Goal: Task Accomplishment & Management: Complete application form

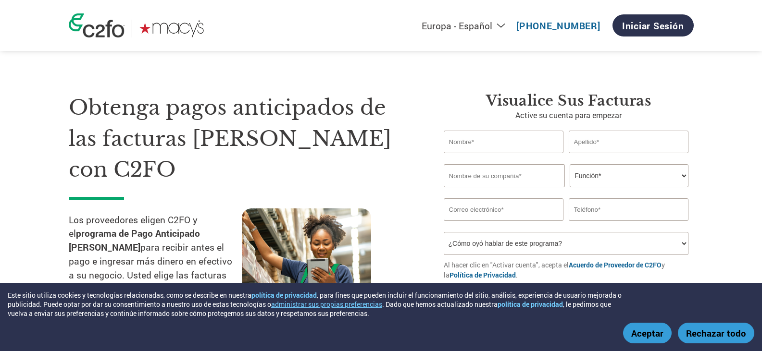
select select "es-ES"
type input "Isabela"
type input "Gutierrez"
type input "Juan de Dios LLC"
drag, startPoint x: 583, startPoint y: 169, endPoint x: 590, endPoint y: 172, distance: 7.8
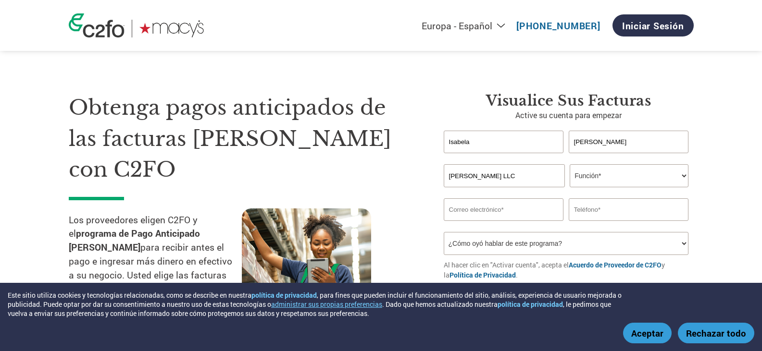
click at [585, 169] on select "Función* Director financiero Interventor Gestor de créditos Director de finanza…" at bounding box center [629, 175] width 119 height 23
select select "OWNER_FOUNDER"
click at [570, 164] on select "Función* Director financiero Interventor Gestor de créditos Director de finanza…" at bounding box center [629, 175] width 119 height 23
click at [502, 210] on input "email" at bounding box center [504, 210] width 120 height 23
type input "sales@juandedios.co"
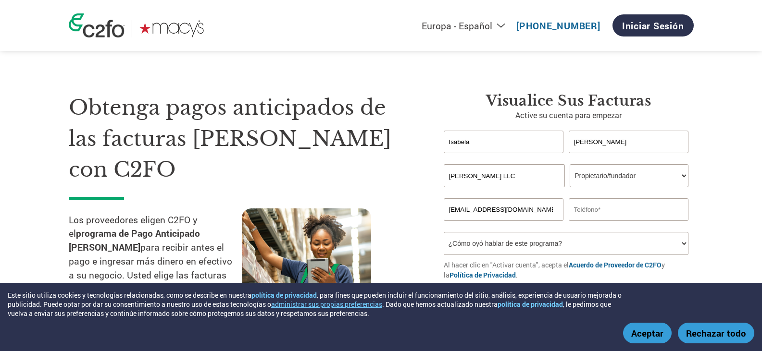
click at [609, 211] on input "text" at bounding box center [629, 210] width 120 height 23
type input "9548585468"
click at [553, 246] on select "¿Cómo oyó hablar de este programa? Recibió una carta Correo electrónico Redes s…" at bounding box center [566, 243] width 245 height 23
select select "Other"
click at [444, 232] on select "¿Cómo oyó hablar de este programa? Recibió una carta Correo electrónico Redes s…" at bounding box center [566, 243] width 245 height 23
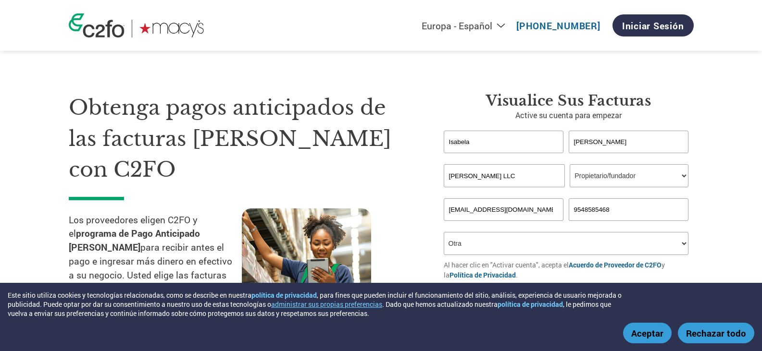
scroll to position [96, 0]
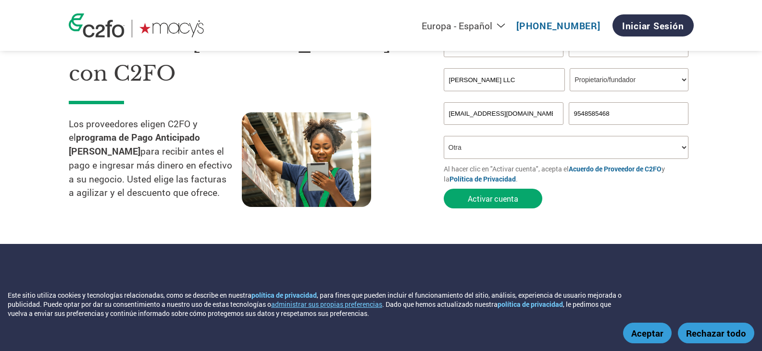
drag, startPoint x: 662, startPoint y: 339, endPoint x: 644, endPoint y: 317, distance: 28.0
click at [662, 339] on button "Aceptar" at bounding box center [647, 333] width 49 height 21
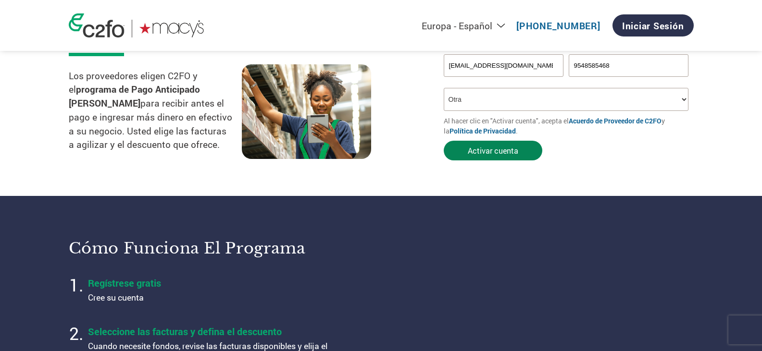
scroll to position [192, 0]
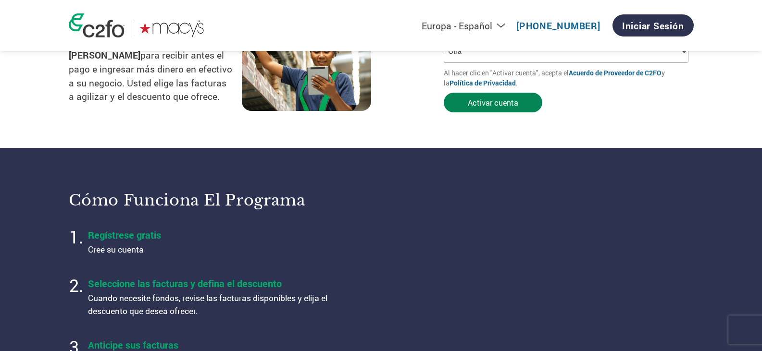
click at [506, 101] on button "Activar cuenta" at bounding box center [493, 103] width 99 height 20
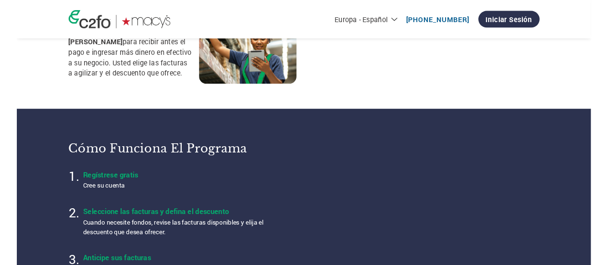
scroll to position [0, 0]
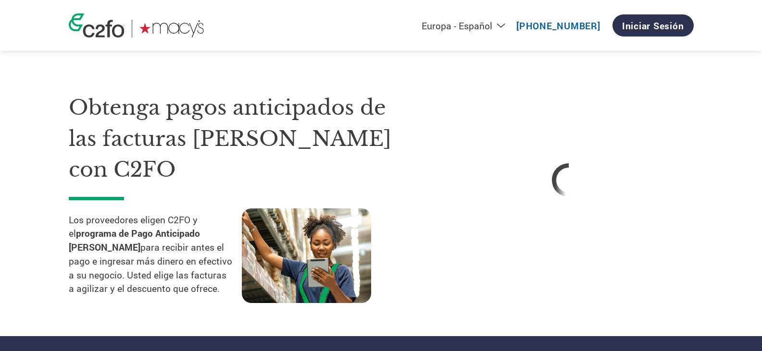
select select "es-ES"
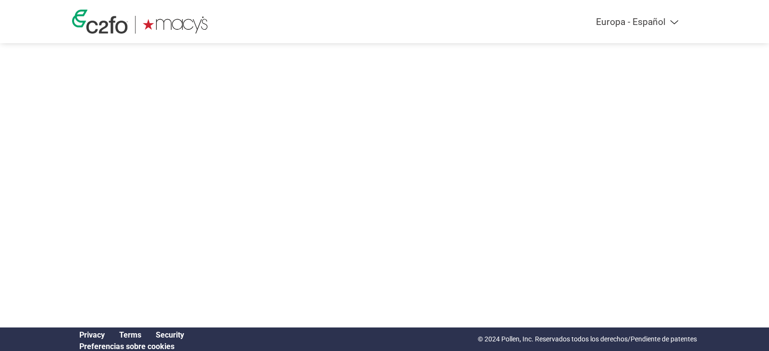
select select "es-ES"
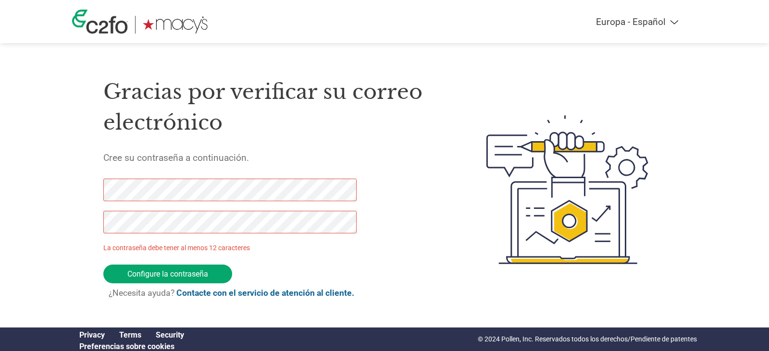
drag, startPoint x: 184, startPoint y: 271, endPoint x: 58, endPoint y: 181, distance: 154.5
click at [58, 181] on div "Americas - English Américas - Español [GEOGRAPHIC_DATA] - Português Amériques -…" at bounding box center [384, 151] width 769 height 303
click at [39, 229] on div "Americas - English Américas - Español [GEOGRAPHIC_DATA] - Português Amériques -…" at bounding box center [384, 151] width 769 height 303
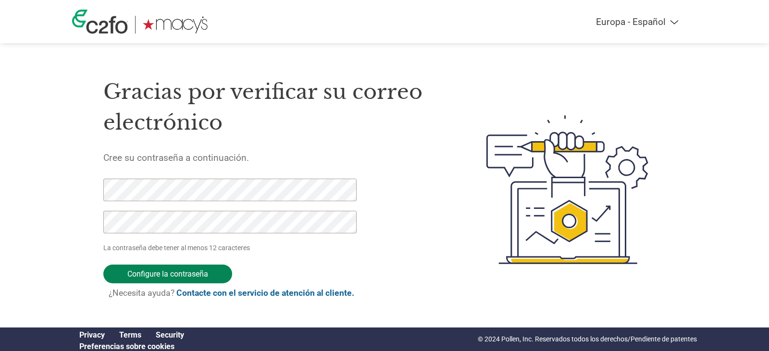
click at [139, 272] on input "Configure la contraseña" at bounding box center [167, 274] width 129 height 19
